Goal: Task Accomplishment & Management: Use online tool/utility

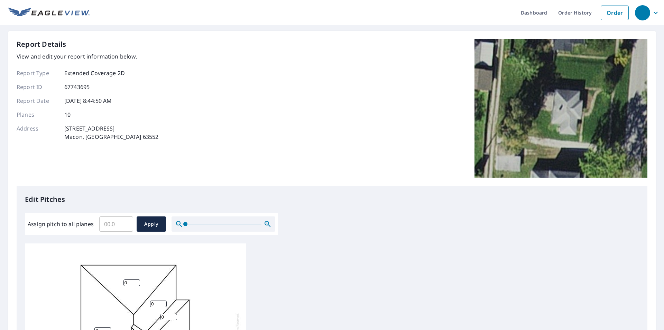
click at [106, 224] on input "Assign pitch to all planes" at bounding box center [116, 223] width 34 height 19
type input "6"
click at [153, 222] on span "Apply" at bounding box center [151, 224] width 18 height 9
type input "6"
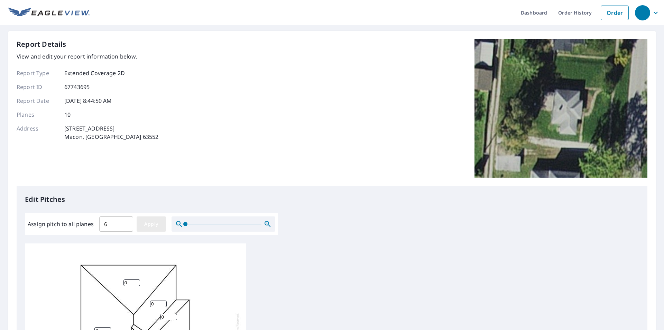
type input "6"
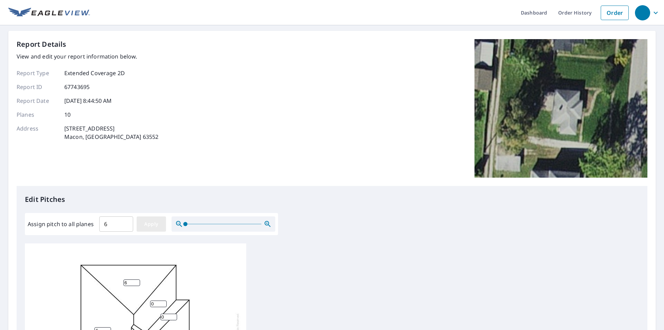
type input "6"
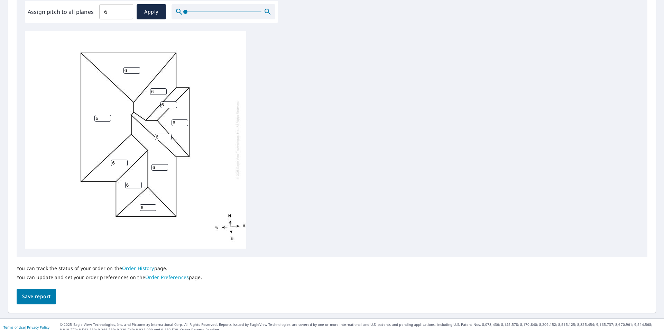
scroll to position [218, 0]
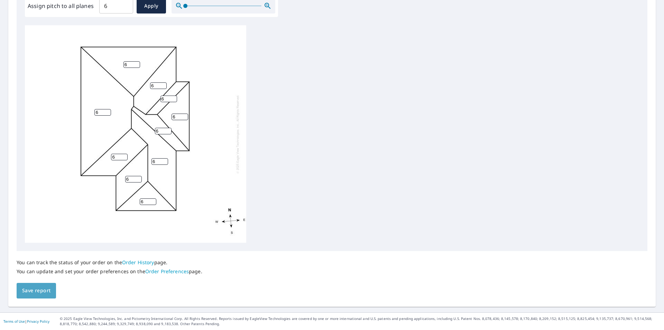
click at [40, 290] on span "Save report" at bounding box center [36, 290] width 28 height 9
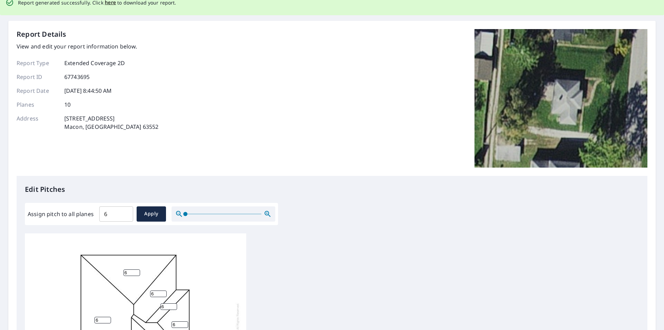
scroll to position [0, 0]
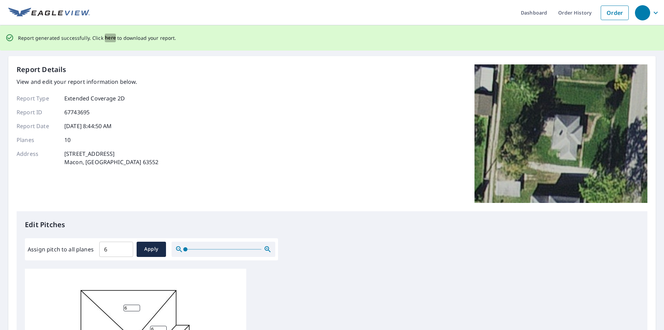
click at [108, 37] on span "here" at bounding box center [110, 38] width 11 height 9
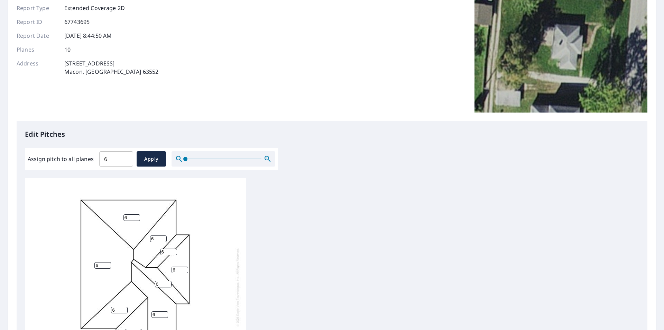
scroll to position [218, 0]
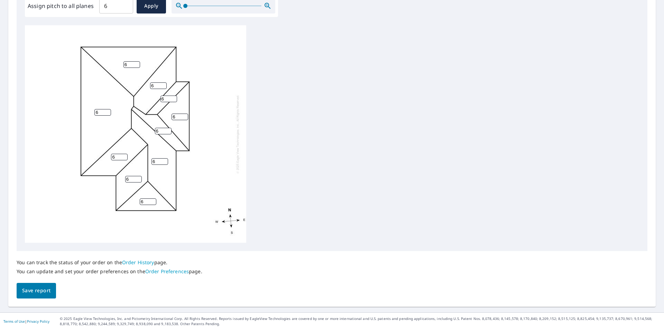
click at [47, 290] on span "Save report" at bounding box center [36, 290] width 28 height 9
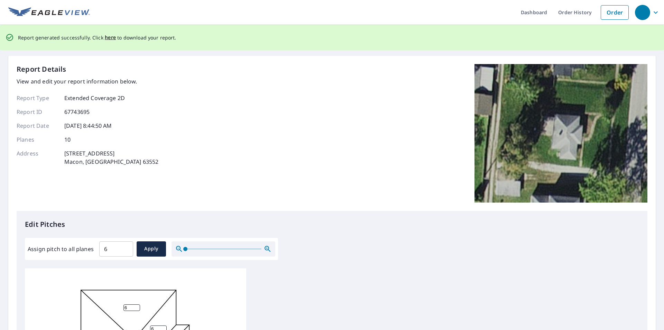
scroll to position [0, 0]
